Goal: Transaction & Acquisition: Purchase product/service

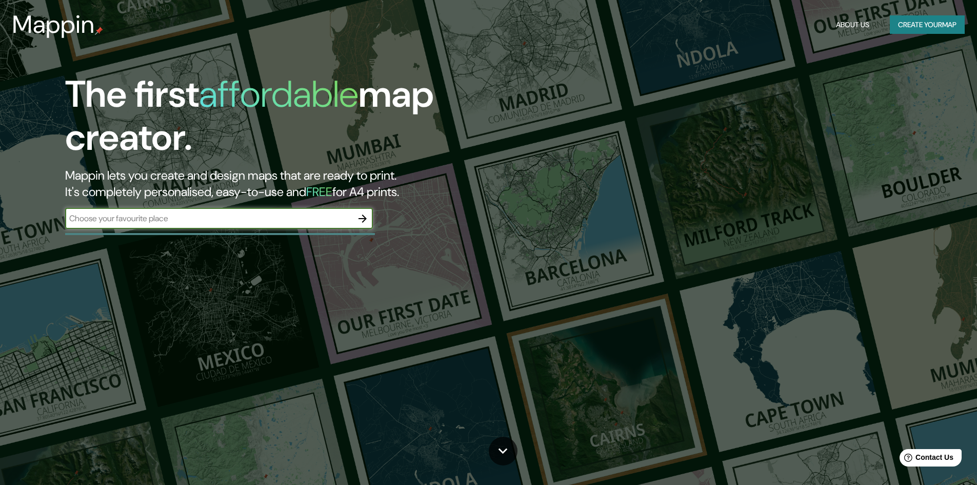
click at [244, 216] on input "text" at bounding box center [208, 218] width 287 height 12
type input "TANJONG PAGAR SINGAPORE"
click at [363, 219] on icon "button" at bounding box center [362, 218] width 12 height 12
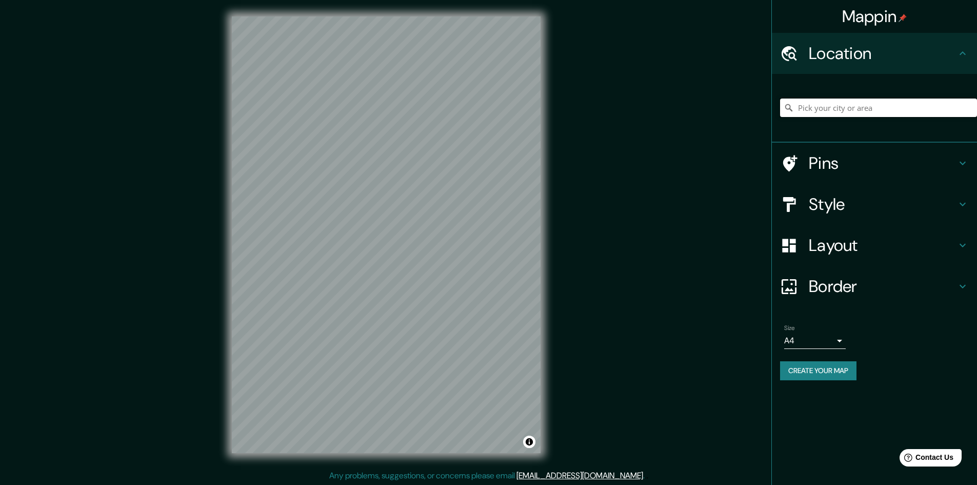
click at [867, 104] on input "Pick your city or area" at bounding box center [878, 107] width 197 height 18
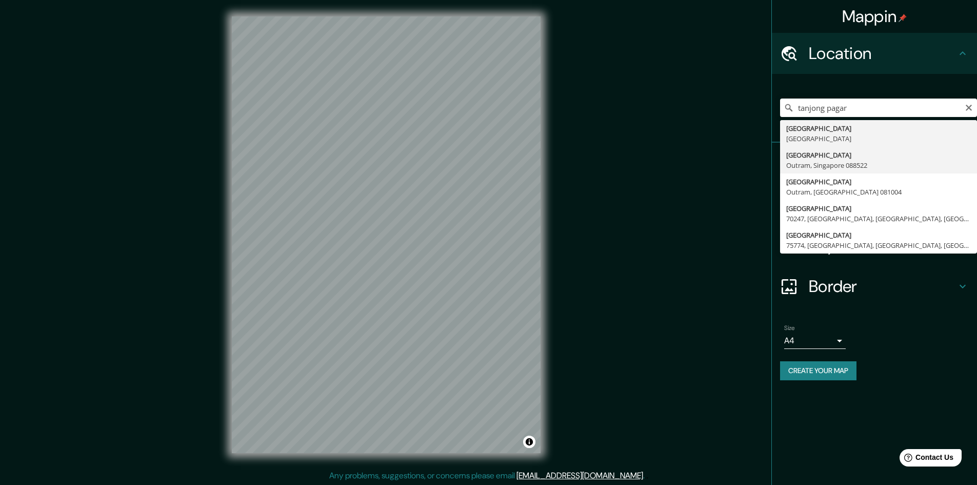
type input "[GEOGRAPHIC_DATA]"
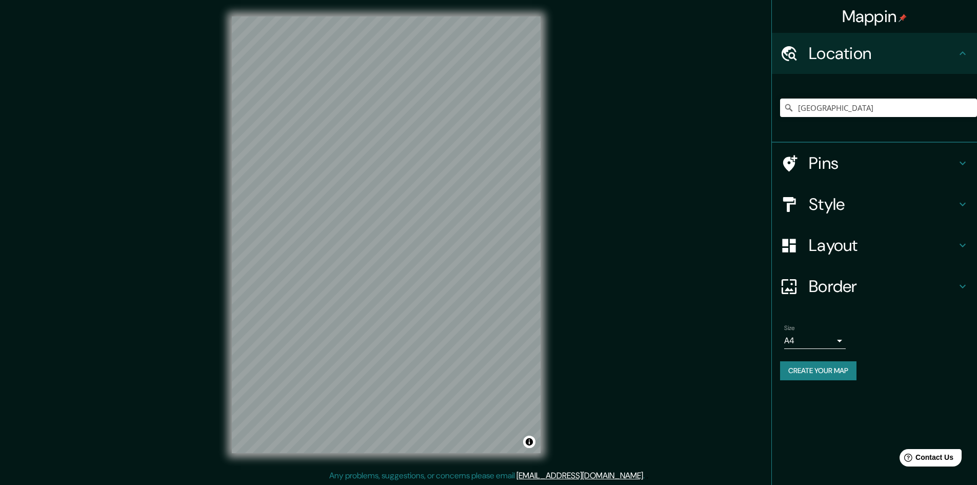
click at [899, 156] on h4 "Pins" at bounding box center [883, 163] width 148 height 21
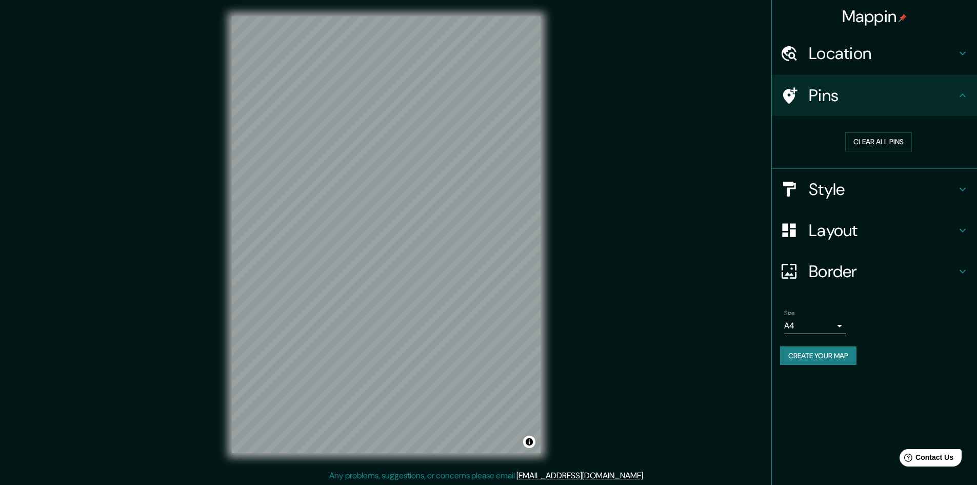
click at [971, 191] on div "Style" at bounding box center [874, 189] width 205 height 41
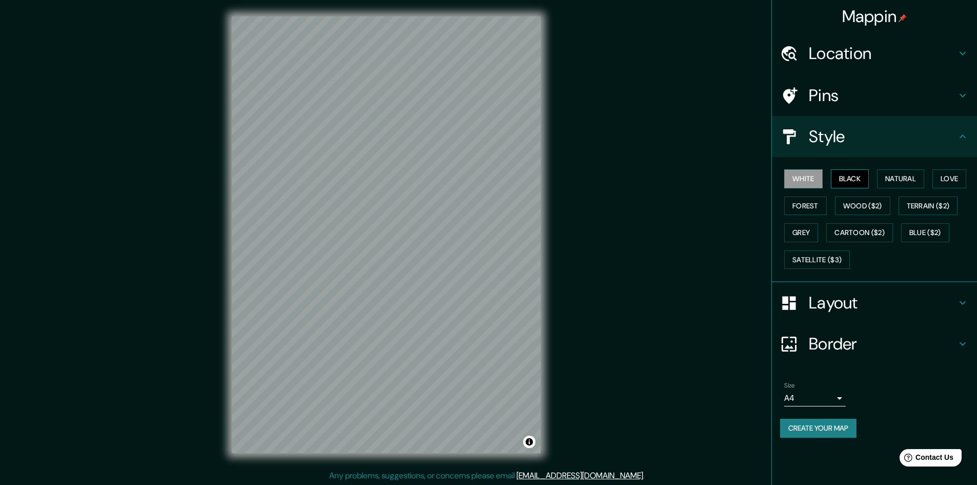
click at [844, 178] on button "Black" at bounding box center [850, 178] width 38 height 19
click at [864, 305] on h4 "Layout" at bounding box center [883, 302] width 148 height 21
